Goal: Task Accomplishment & Management: Manage account settings

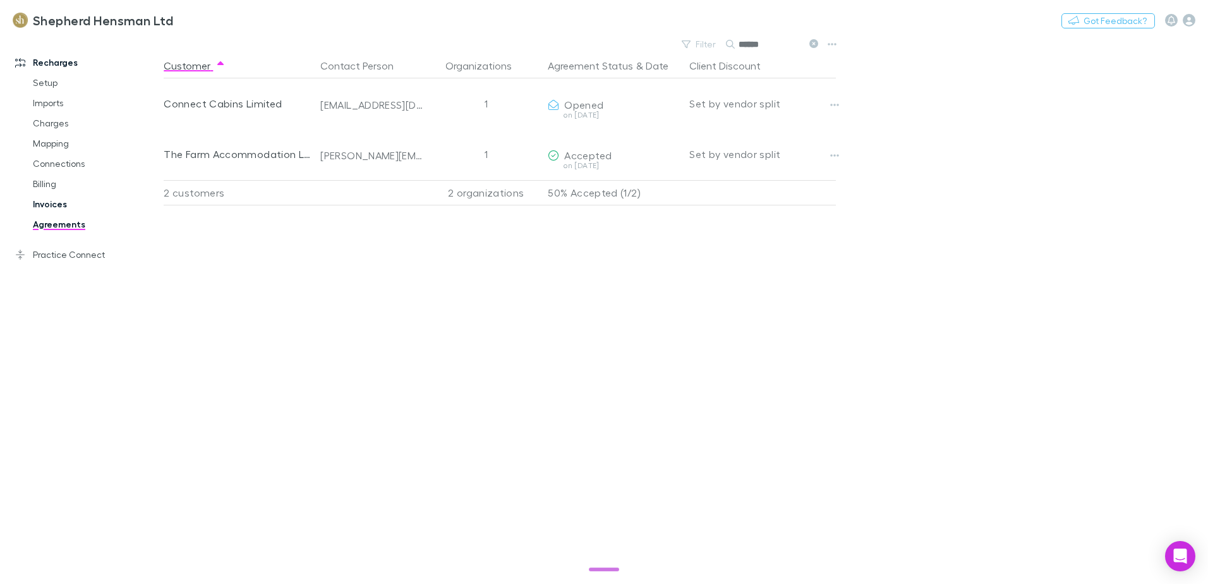
click at [49, 201] on link "Invoices" at bounding box center [95, 204] width 150 height 20
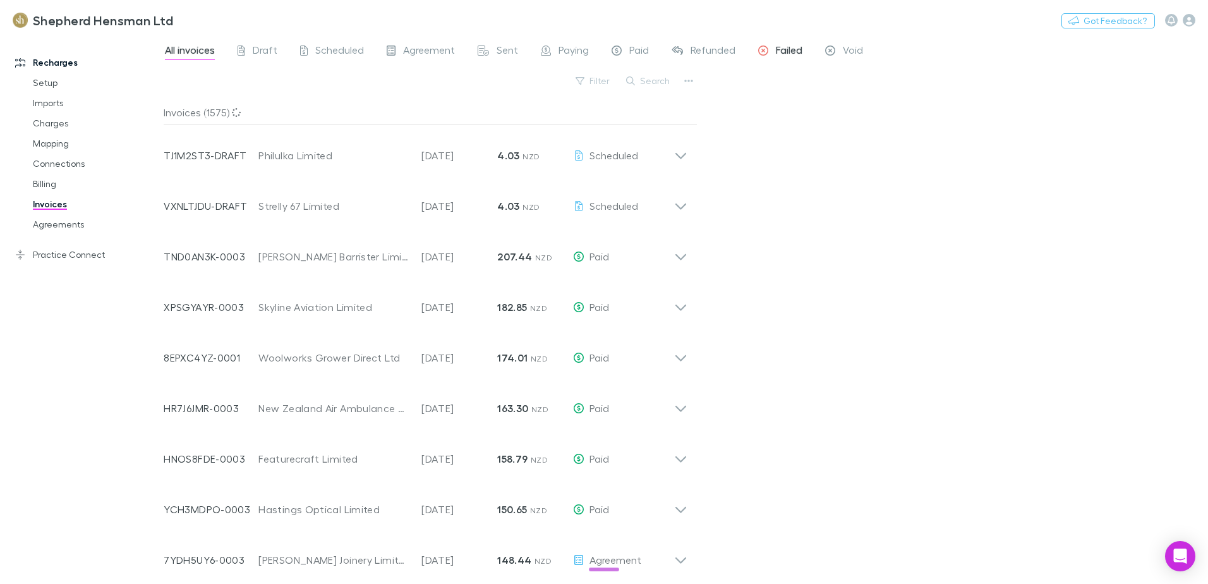
click at [782, 54] on span "Failed" at bounding box center [789, 52] width 27 height 16
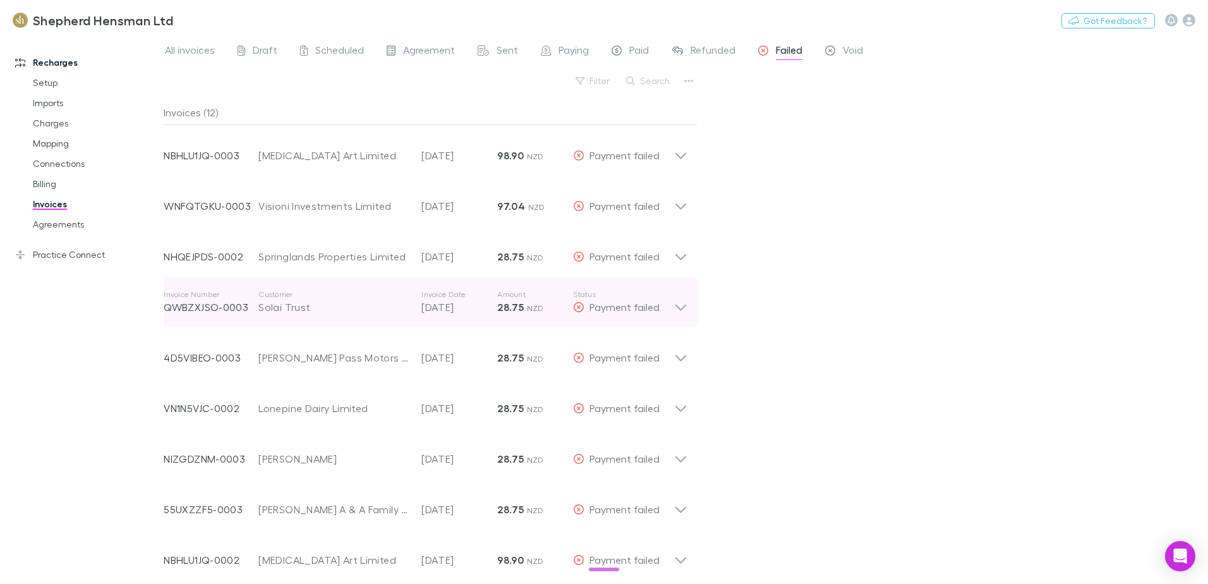
click at [684, 309] on icon at bounding box center [680, 301] width 13 height 25
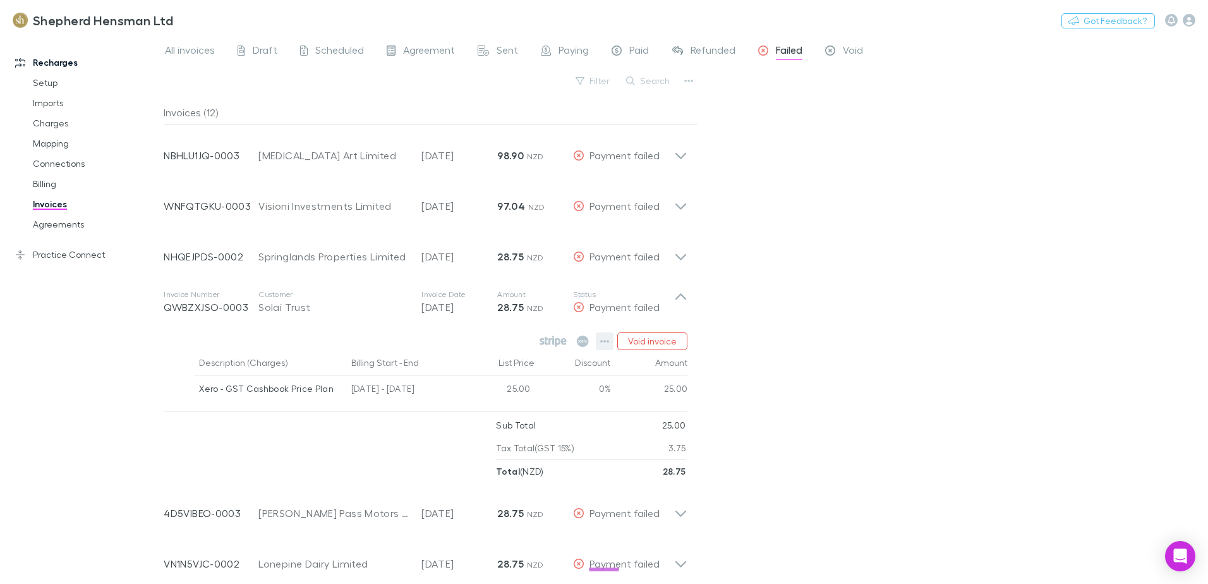
click at [605, 346] on icon "button" at bounding box center [604, 341] width 9 height 10
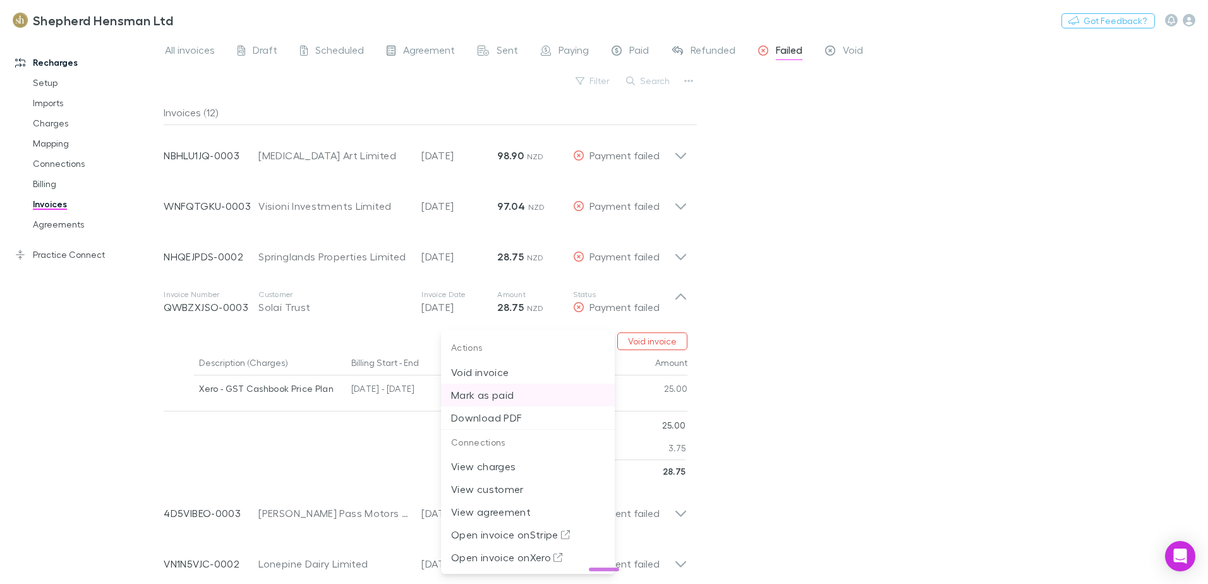
click at [516, 396] on p "Mark as paid" at bounding box center [528, 394] width 154 height 15
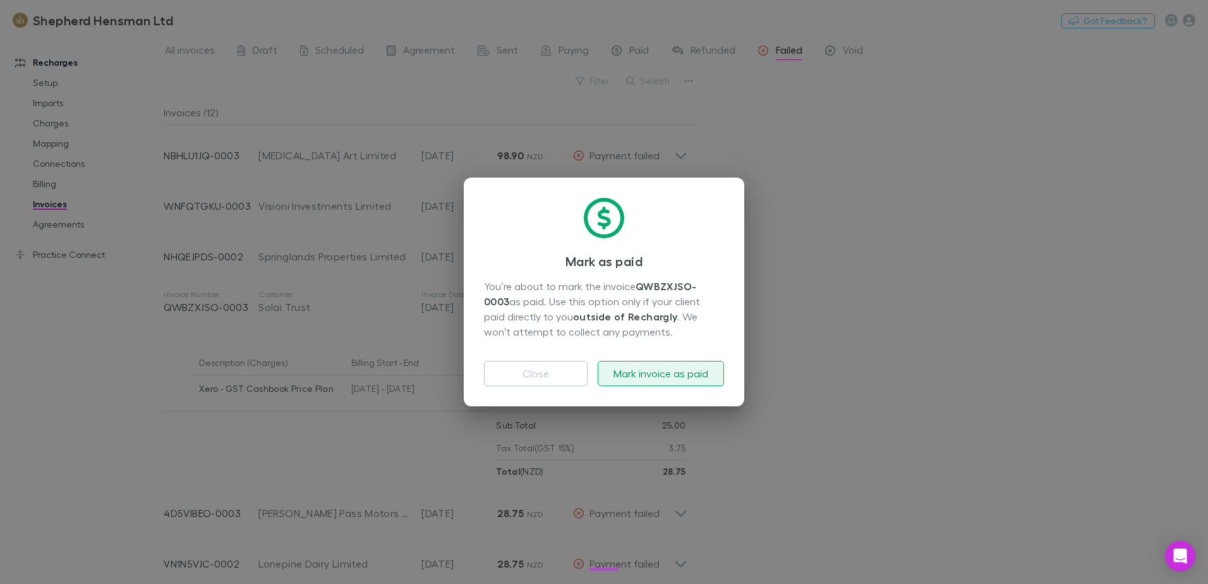
click at [654, 370] on button "Mark invoice as paid" at bounding box center [661, 373] width 126 height 25
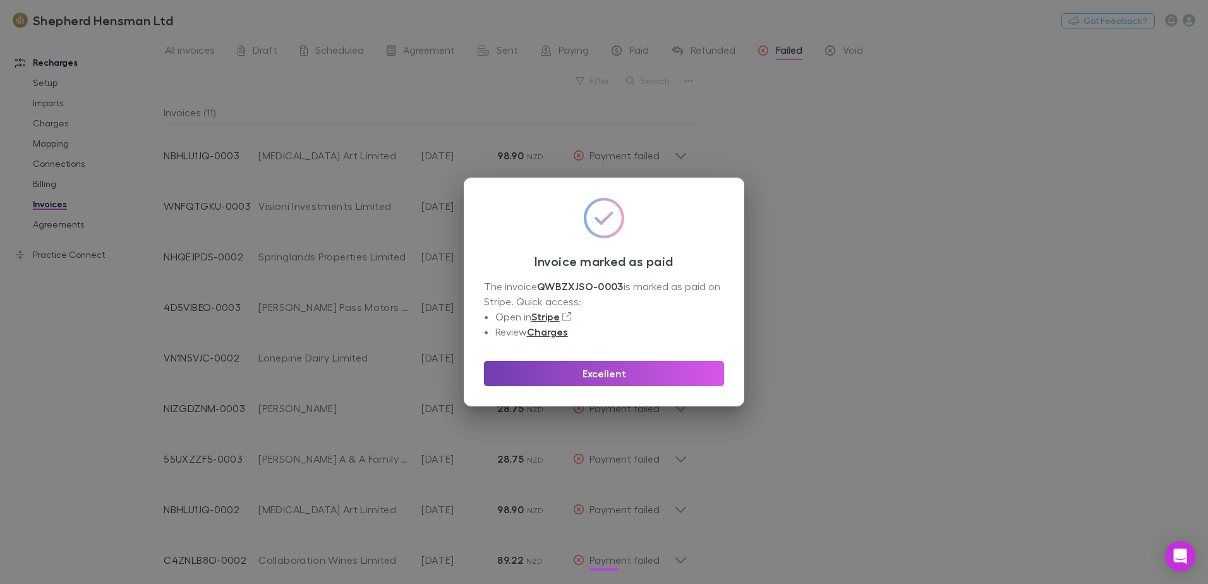
click at [616, 370] on button "Excellent" at bounding box center [604, 373] width 240 height 25
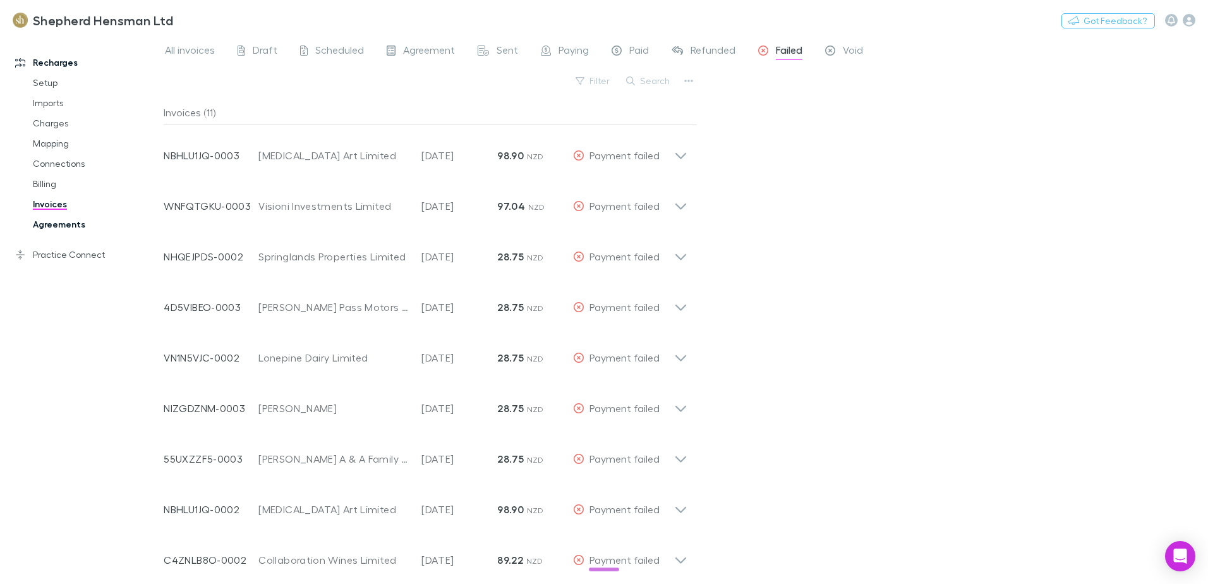
click at [45, 227] on link "Agreements" at bounding box center [95, 224] width 150 height 20
